Goal: Information Seeking & Learning: Understand process/instructions

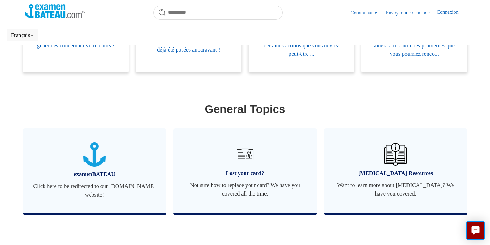
scroll to position [202, 0]
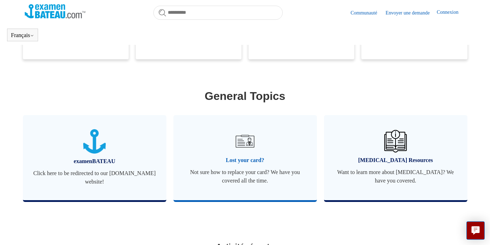
click at [238, 159] on span "Lost your card?" at bounding box center [245, 160] width 122 height 8
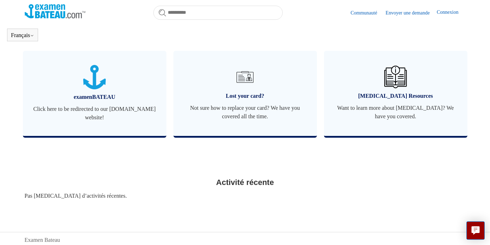
scroll to position [282, 0]
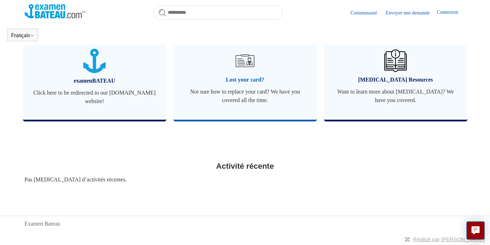
click at [243, 68] on img at bounding box center [245, 60] width 25 height 25
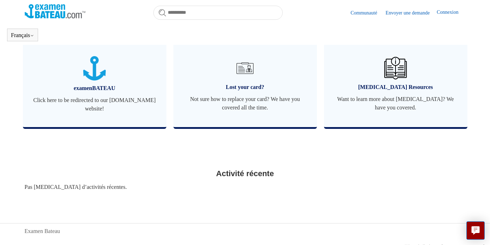
scroll to position [282, 0]
